Goal: Check status: Check status

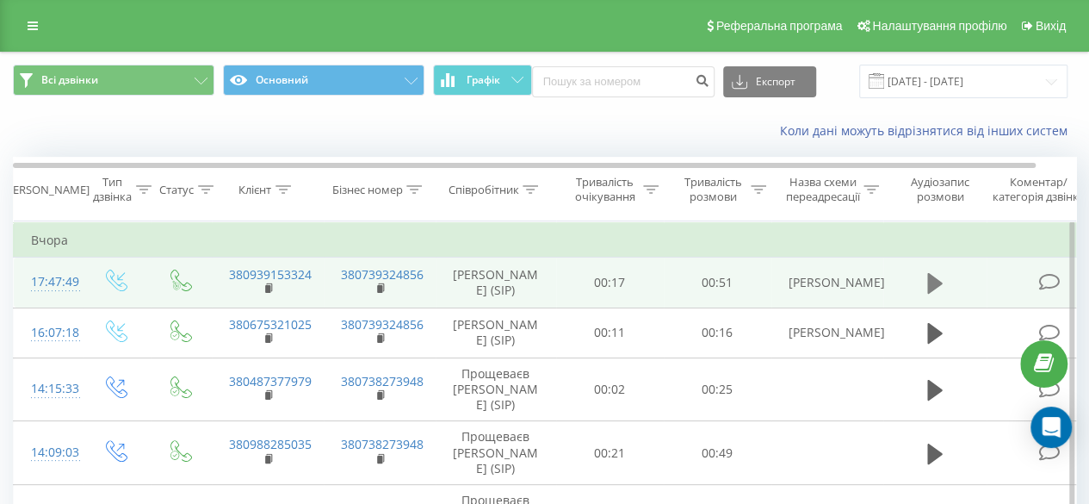
click at [937, 278] on icon at bounding box center [934, 283] width 15 height 21
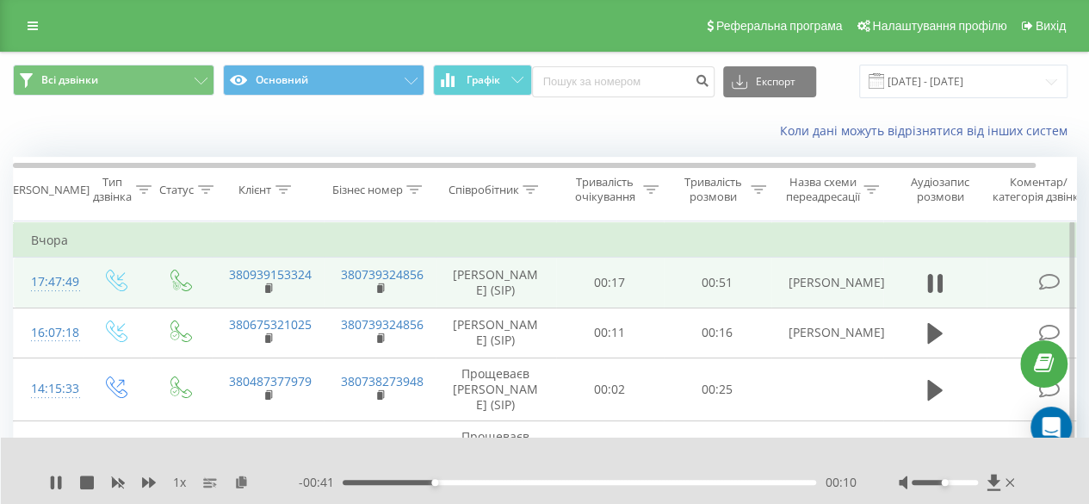
click at [971, 485] on div at bounding box center [945, 481] width 66 height 5
click at [63, 483] on div "1 x" at bounding box center [174, 481] width 250 height 17
click at [931, 281] on icon at bounding box center [929, 283] width 5 height 19
